Goal: Task Accomplishment & Management: Use online tool/utility

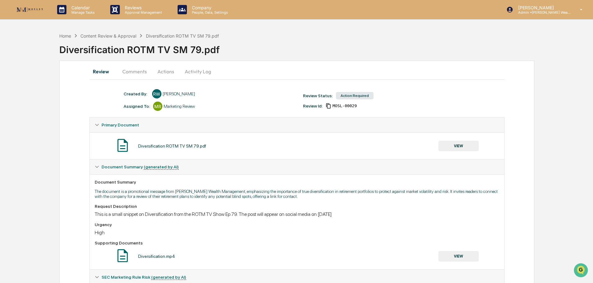
click at [169, 71] on button "Actions" at bounding box center [166, 71] width 28 height 15
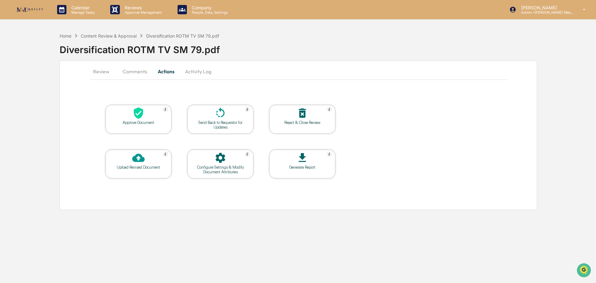
click at [227, 117] on div at bounding box center [220, 113] width 62 height 13
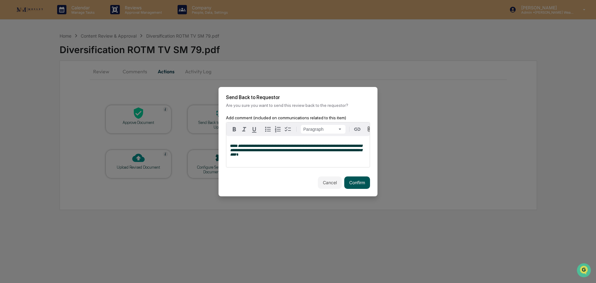
click at [358, 184] on button "Confirm" at bounding box center [357, 182] width 26 height 12
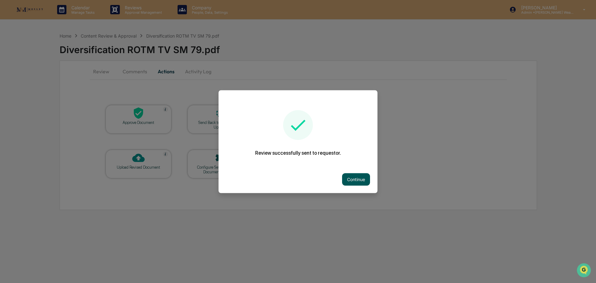
click at [358, 176] on button "Continue" at bounding box center [356, 179] width 28 height 12
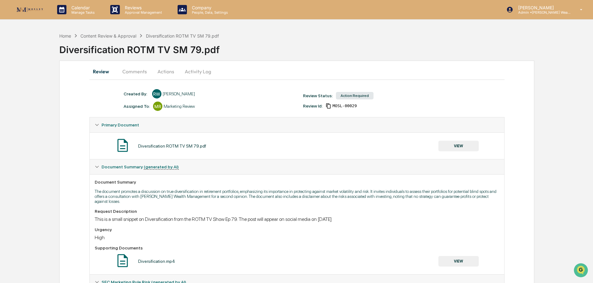
click at [167, 70] on button "Actions" at bounding box center [166, 71] width 28 height 15
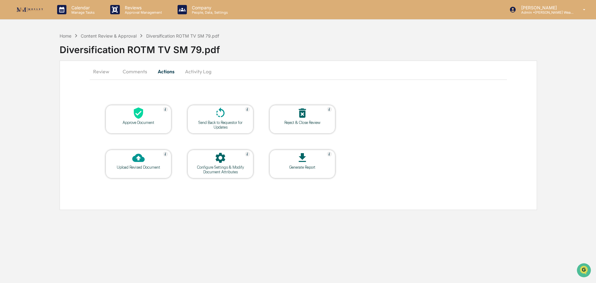
click at [143, 120] on div "Approve Document" at bounding box center [138, 122] width 56 height 5
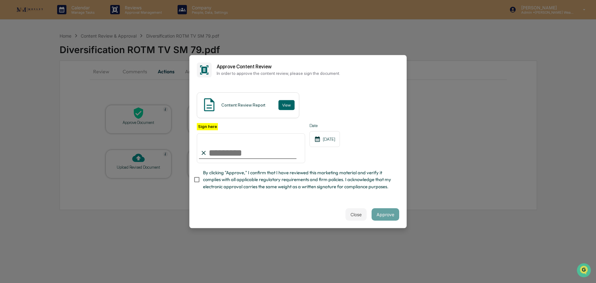
click at [213, 152] on input "Sign here" at bounding box center [251, 148] width 108 height 30
click at [223, 151] on input "Sign here" at bounding box center [251, 148] width 108 height 30
click at [236, 149] on input "Sign here" at bounding box center [251, 148] width 108 height 30
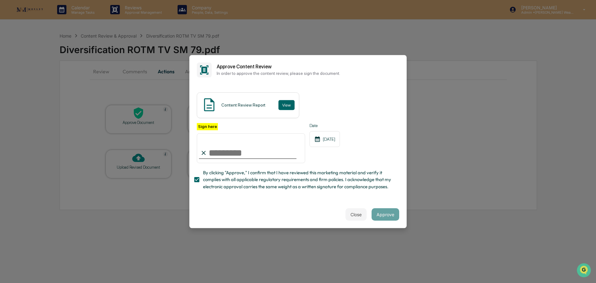
click at [249, 154] on input "Sign here" at bounding box center [251, 148] width 108 height 30
type input "**********"
click at [283, 100] on button "View" at bounding box center [286, 105] width 16 height 10
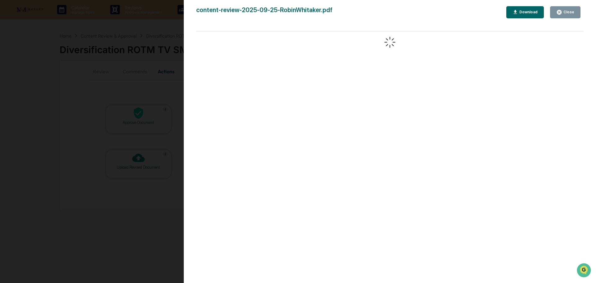
click at [568, 9] on button "Close" at bounding box center [565, 12] width 30 height 12
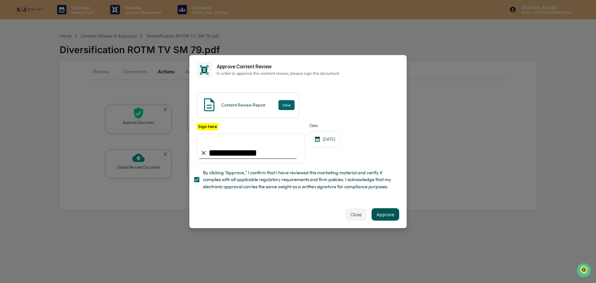
click at [384, 217] on button "Approve" at bounding box center [385, 214] width 28 height 12
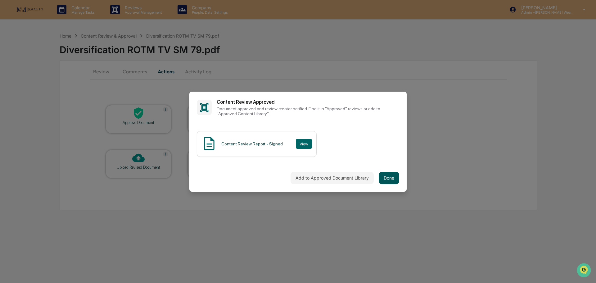
click at [387, 177] on button "Done" at bounding box center [389, 178] width 20 height 12
